Goal: Information Seeking & Learning: Learn about a topic

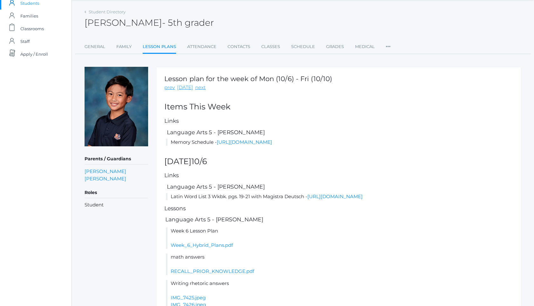
scroll to position [13, 0]
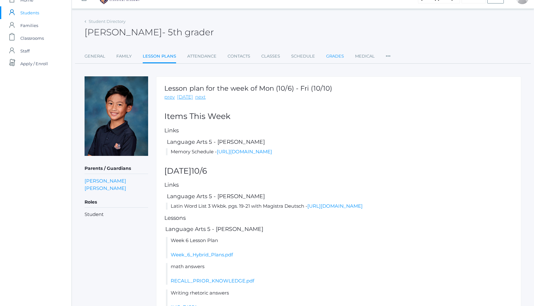
click at [334, 56] on link "Grades" at bounding box center [335, 56] width 18 height 13
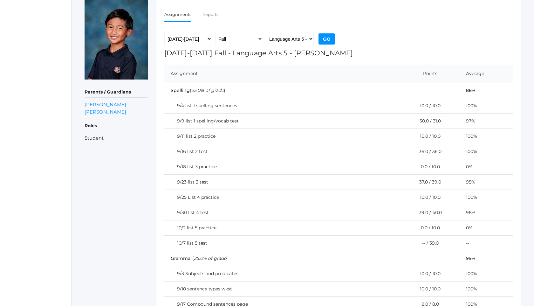
scroll to position [102, 0]
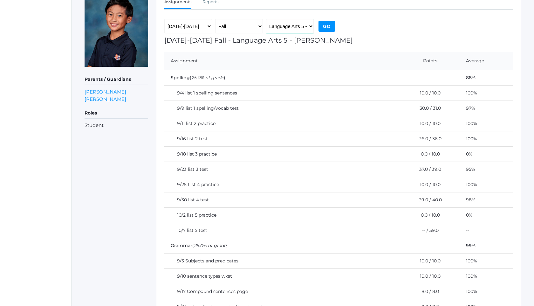
click at [305, 27] on select "Language Arts 5 - Salazar Latin 5 - Salazar Mathematics 5 - Salazar Science 5 -…" at bounding box center [290, 26] width 48 height 14
select select "2226"
click at [323, 28] on input "Go" at bounding box center [327, 26] width 17 height 11
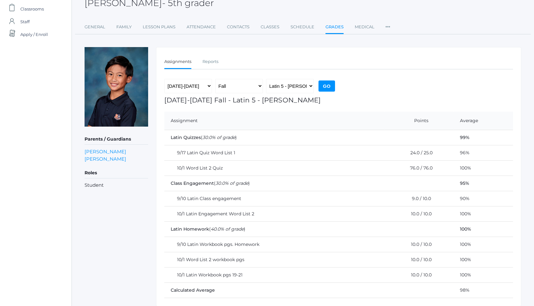
scroll to position [65, 0]
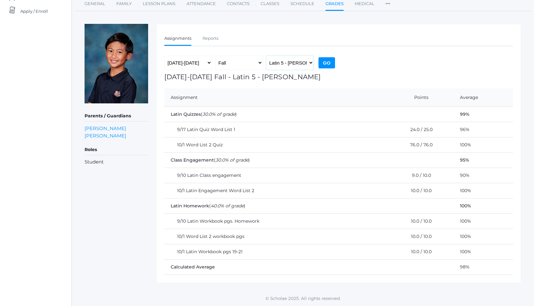
click at [303, 63] on select "Language Arts 5 - [PERSON_NAME] Latin 5 - [PERSON_NAME] Mathematics 5 - [PERSON…" at bounding box center [290, 63] width 48 height 14
select select "1971"
click at [332, 62] on input "Go" at bounding box center [327, 62] width 17 height 11
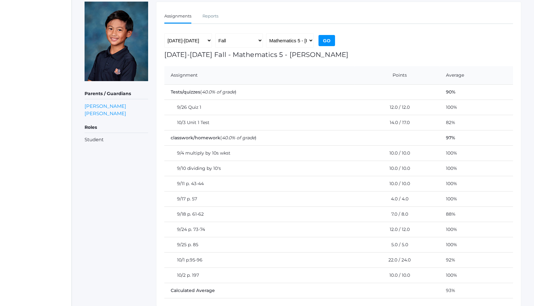
scroll to position [86, 0]
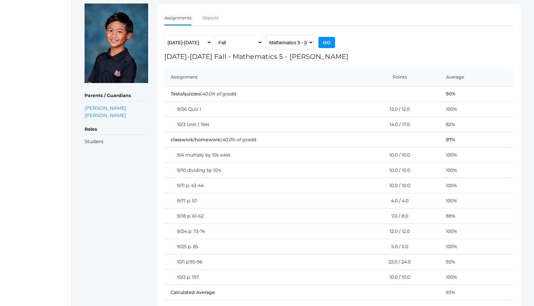
click at [302, 44] on select "Language Arts 5 - [PERSON_NAME] Latin 5 - [PERSON_NAME] Mathematics 5 - [PERSON…" at bounding box center [290, 42] width 48 height 14
select select "1965"
click at [327, 42] on input "Go" at bounding box center [327, 42] width 17 height 11
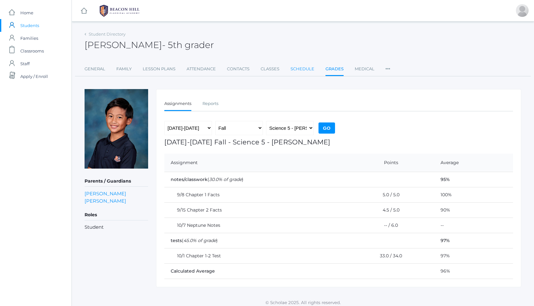
click at [302, 69] on link "Schedule" at bounding box center [303, 69] width 24 height 13
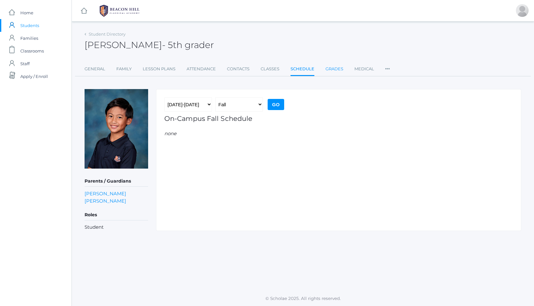
click at [329, 69] on link "Grades" at bounding box center [335, 69] width 18 height 13
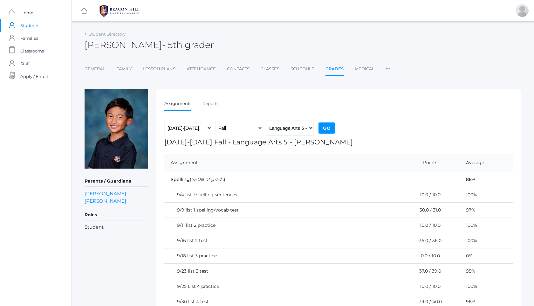
click at [288, 128] on select "Language Arts 5 - Salazar Latin 5 - Salazar Mathematics 5 - Salazar Science 5 -…" at bounding box center [290, 128] width 48 height 14
select select "1966"
click at [325, 132] on input "Go" at bounding box center [327, 127] width 17 height 11
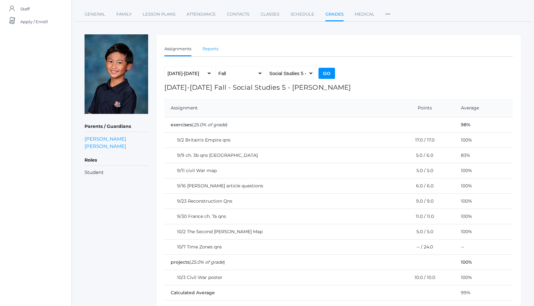
scroll to position [42, 0]
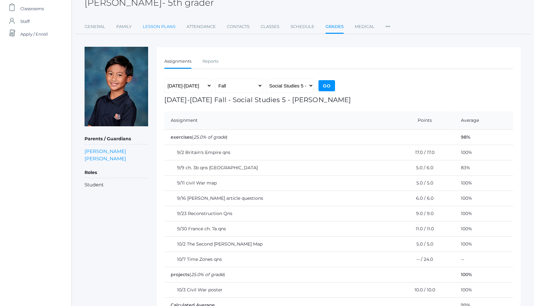
click at [158, 24] on link "Lesson Plans" at bounding box center [159, 26] width 33 height 13
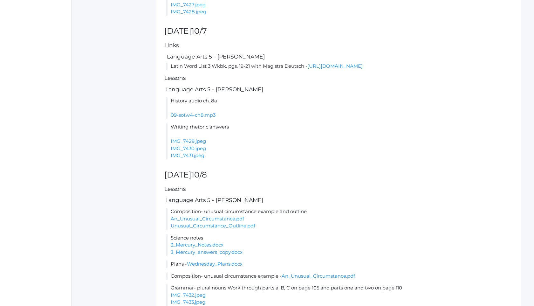
scroll to position [331, 0]
click at [200, 157] on link "IMG_7431.jpeg" at bounding box center [188, 154] width 34 height 6
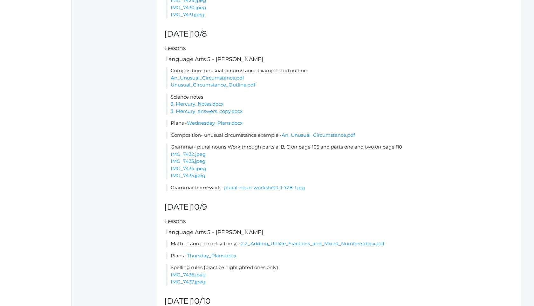
scroll to position [471, 0]
click at [194, 107] on link "3_Mercury_Notes.docx" at bounding box center [197, 104] width 53 height 6
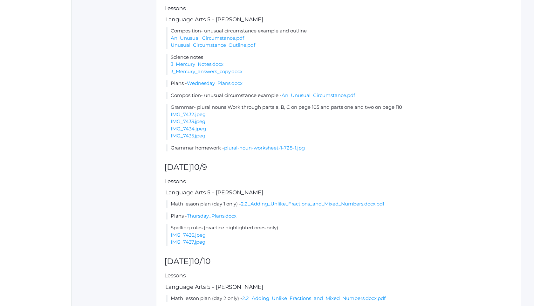
scroll to position [509, 0]
click at [233, 76] on link "3_Mercury_answers_copy.docx" at bounding box center [207, 73] width 72 height 6
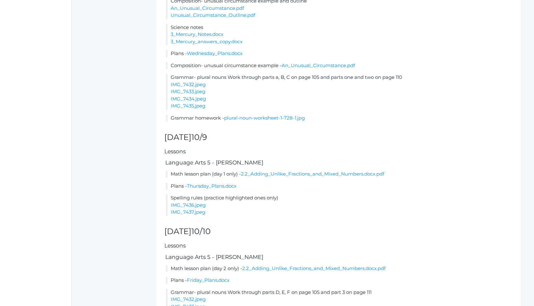
scroll to position [540, 0]
click at [213, 189] on link "Thursday_Plans.docx" at bounding box center [212, 186] width 50 height 6
click at [219, 283] on link "Friday_Plans.docx" at bounding box center [208, 280] width 43 height 6
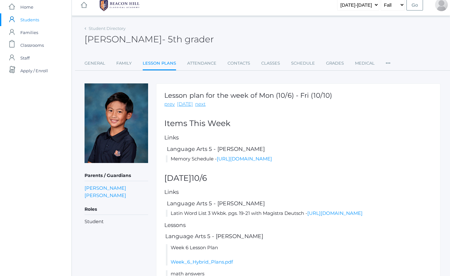
scroll to position [5, 0]
click at [116, 5] on img at bounding box center [120, 5] width 48 height 16
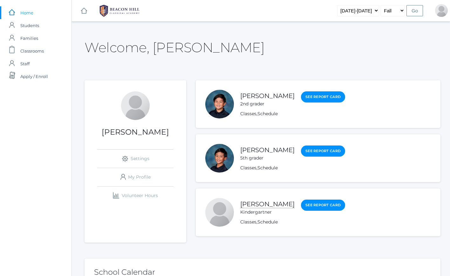
click at [255, 205] on link "[PERSON_NAME]" at bounding box center [267, 204] width 54 height 8
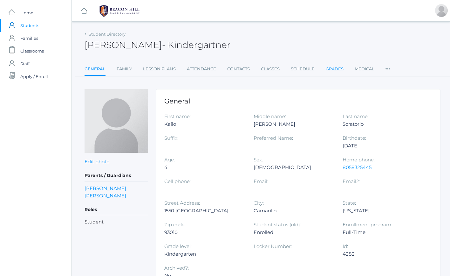
click at [336, 70] on link "Grades" at bounding box center [335, 69] width 18 height 13
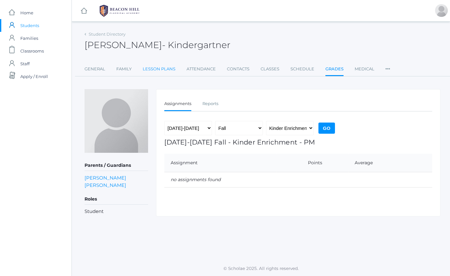
click at [152, 67] on link "Lesson Plans" at bounding box center [159, 69] width 33 height 13
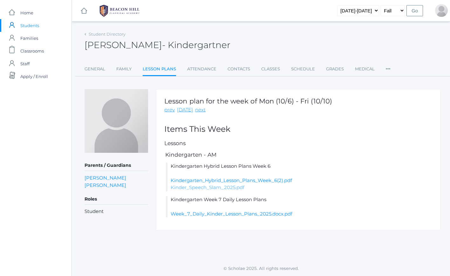
click at [207, 189] on link "Kinder_Speech_Slam_2025.pdf" at bounding box center [208, 187] width 74 height 6
click at [253, 217] on li "Kindergarten Week 7 Daily Lesson Plans Week_7_Daily_Kinder_Lesson_Plans_2025.do…" at bounding box center [299, 207] width 267 height 22
click at [262, 212] on link "Week_7_Daily_Kinder_Lesson_Plans_2025.docx.pdf" at bounding box center [232, 214] width 122 height 6
click at [116, 6] on img at bounding box center [120, 11] width 48 height 16
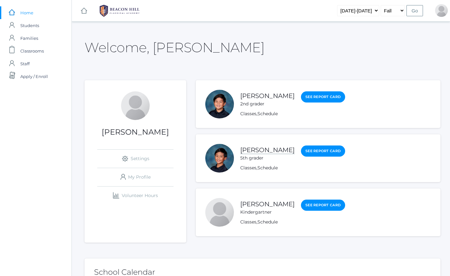
click at [277, 149] on link "[PERSON_NAME]" at bounding box center [267, 150] width 54 height 8
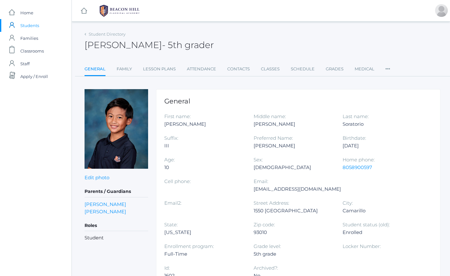
scroll to position [13, 0]
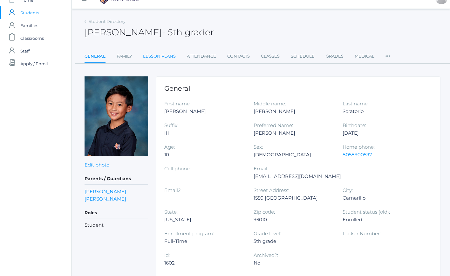
click at [154, 61] on link "Lesson Plans" at bounding box center [159, 56] width 33 height 13
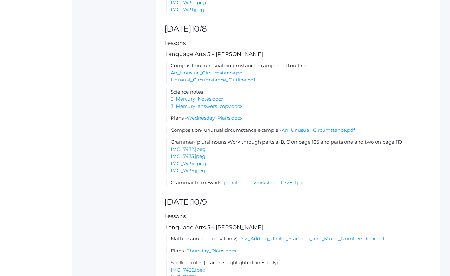
scroll to position [646, 0]
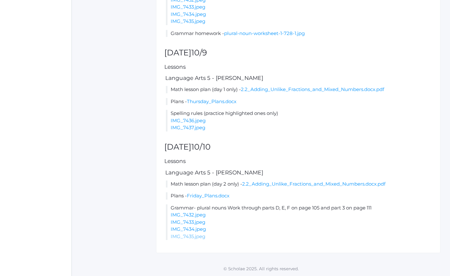
click at [196, 234] on link "IMG_7435.jpeg" at bounding box center [188, 236] width 35 height 6
click at [214, 196] on link "Friday_Plans.docx" at bounding box center [208, 195] width 43 height 6
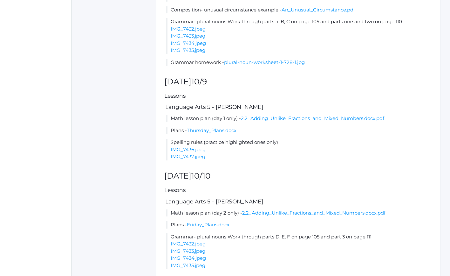
scroll to position [595, 0]
click at [256, 66] on link "plural-noun-worksheet-1-728-1.jpg" at bounding box center [264, 62] width 81 height 6
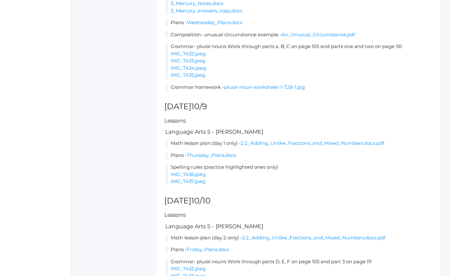
scroll to position [570, 0]
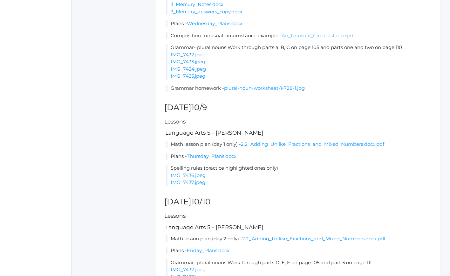
click at [332, 38] on link "An_Unusual_Circumstance.pdf" at bounding box center [318, 35] width 73 height 6
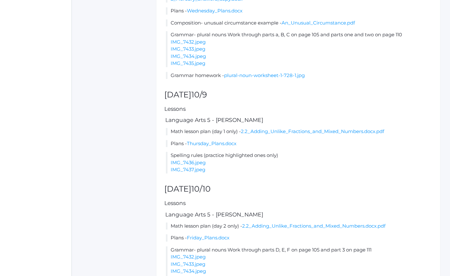
scroll to position [595, 0]
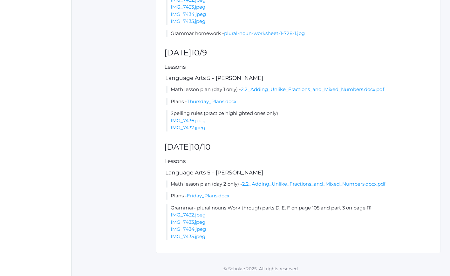
scroll to position [646, 0]
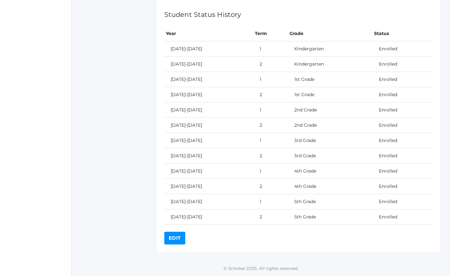
scroll to position [13, 0]
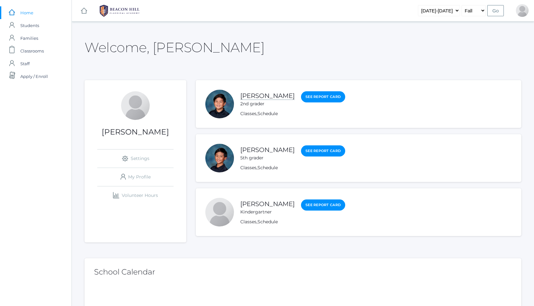
click at [270, 97] on link "[PERSON_NAME]" at bounding box center [267, 96] width 54 height 8
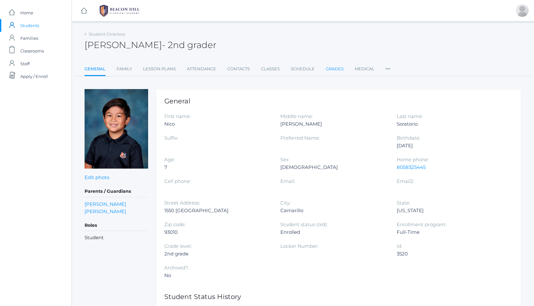
click at [331, 66] on link "Grades" at bounding box center [335, 69] width 18 height 13
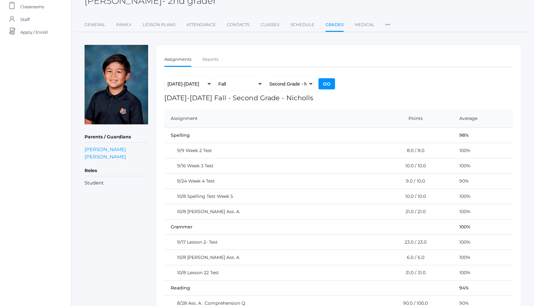
scroll to position [51, 0]
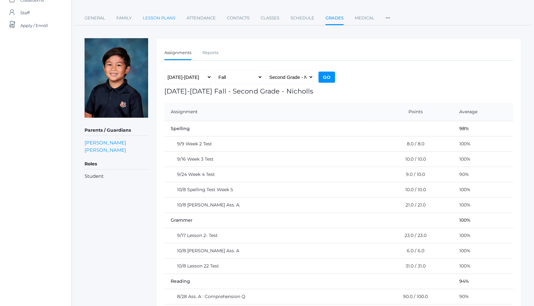
click at [157, 21] on link "Lesson Plans" at bounding box center [159, 18] width 33 height 13
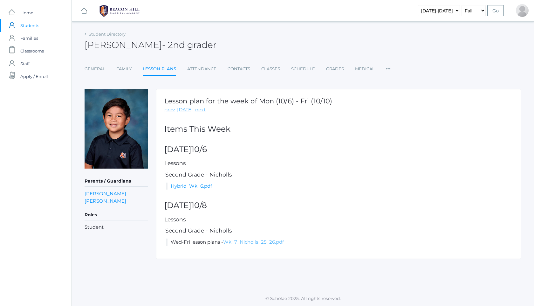
click at [268, 243] on link "Wk_7_Nicholls_25_26.pdf" at bounding box center [253, 242] width 61 height 6
